Goal: Information Seeking & Learning: Learn about a topic

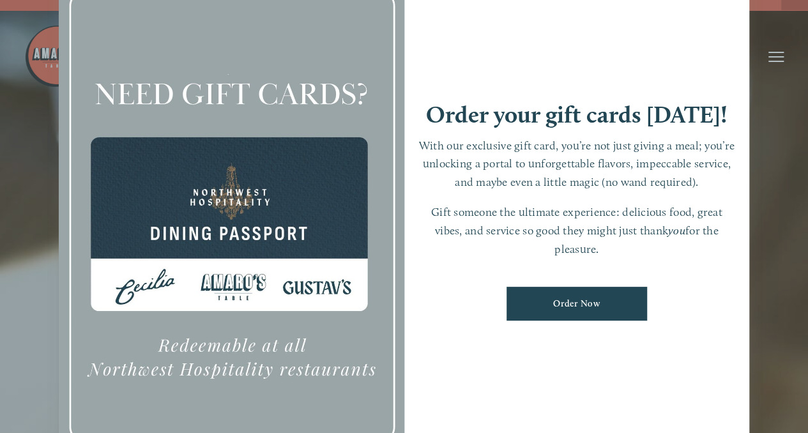
scroll to position [27, 0]
click at [801, 86] on div at bounding box center [404, 216] width 808 height 433
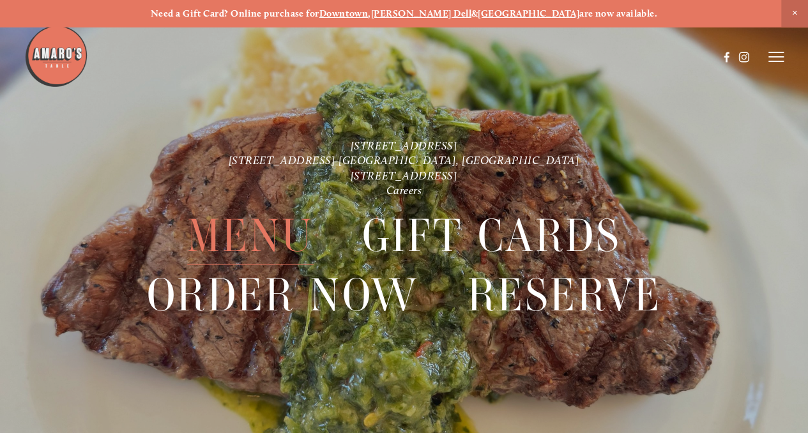
click at [271, 229] on span "Menu" at bounding box center [250, 235] width 126 height 59
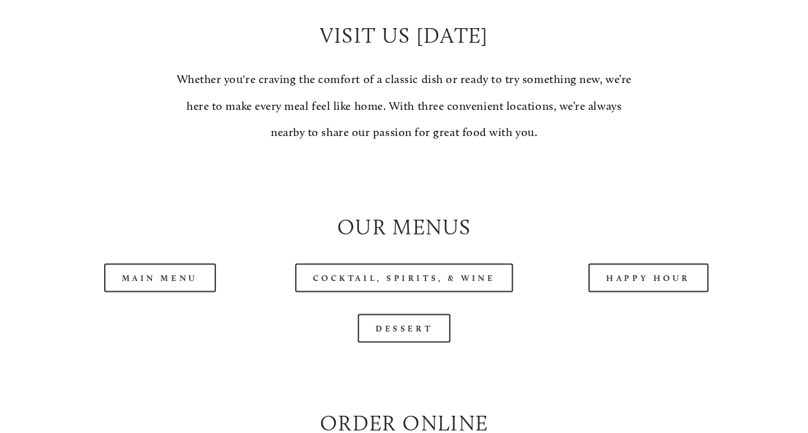
scroll to position [995, 0]
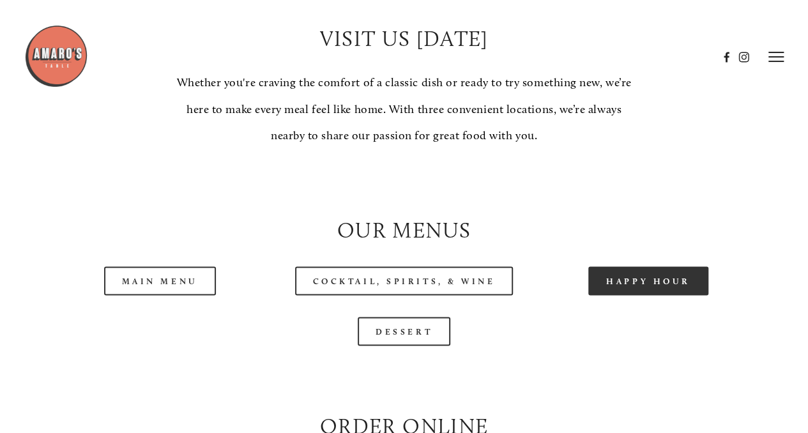
click at [634, 295] on link "Happy Hour" at bounding box center [648, 280] width 120 height 29
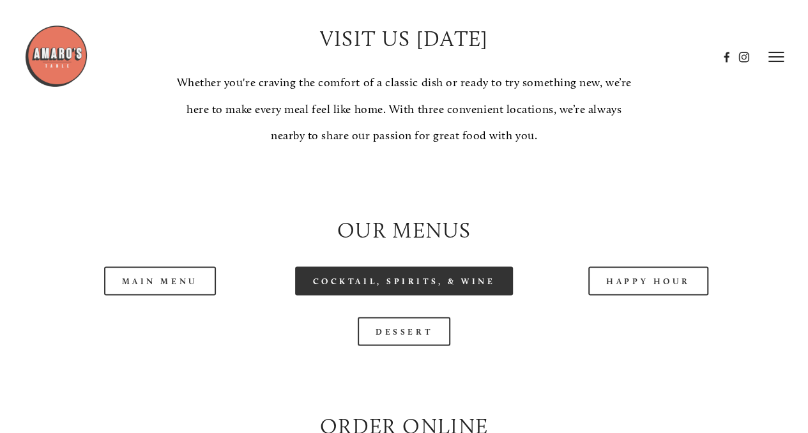
click at [405, 295] on link "Cocktail, Spirits, & Wine" at bounding box center [404, 280] width 218 height 29
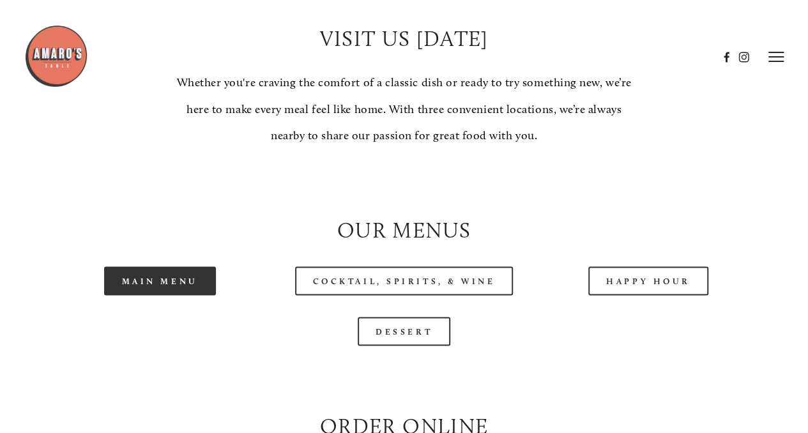
click at [155, 295] on link "Main Menu" at bounding box center [160, 280] width 112 height 29
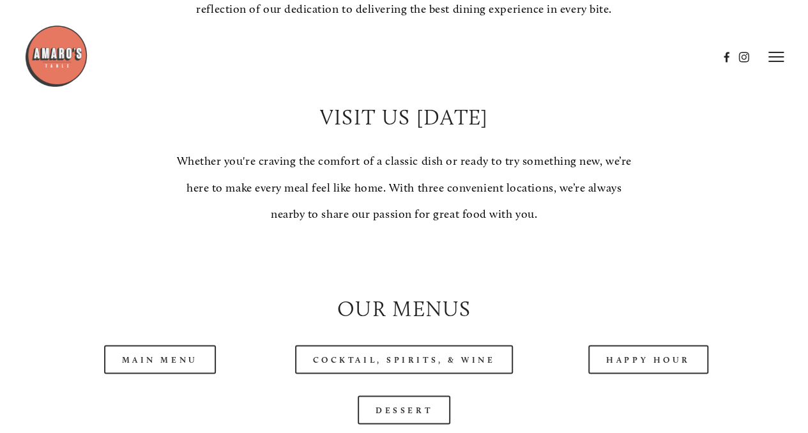
scroll to position [0, 0]
